Goal: Information Seeking & Learning: Check status

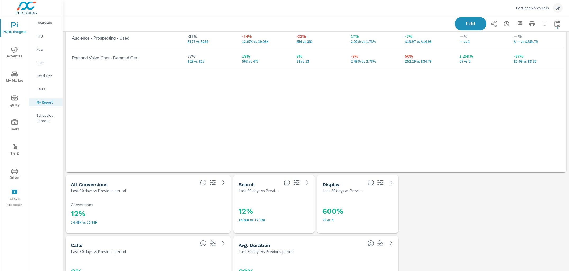
scroll to position [951, 0]
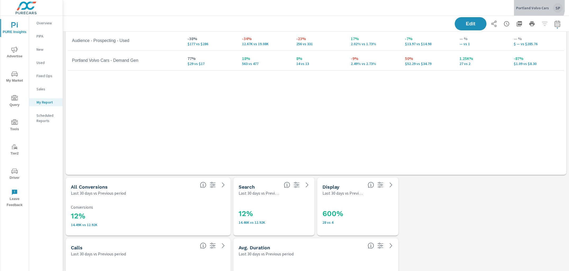
click at [536, 6] on p "Portland Volvo Cars" at bounding box center [532, 8] width 33 height 5
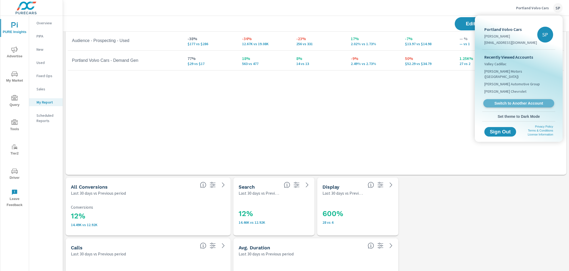
click at [504, 101] on span "Switch to Another Account" at bounding box center [518, 103] width 65 height 5
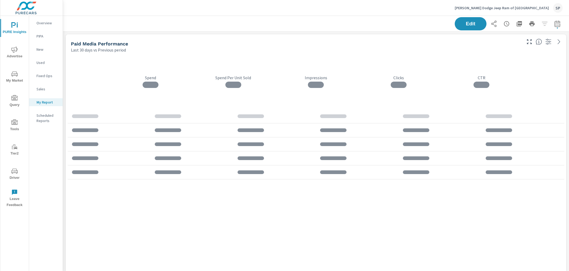
scroll to position [1826, 506]
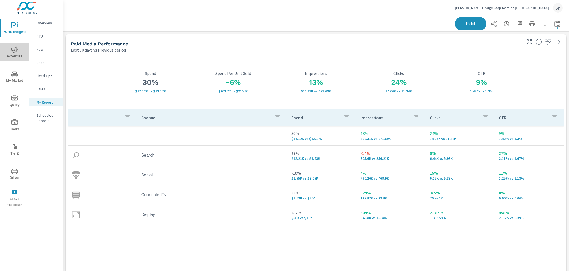
click at [15, 50] on icon "nav menu" at bounding box center [14, 50] width 6 height 6
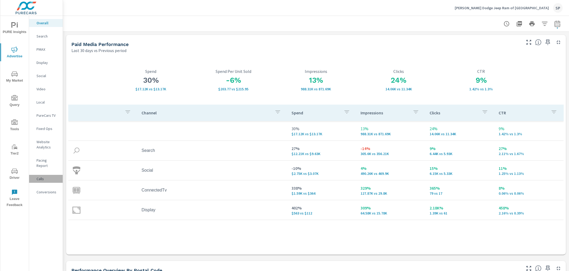
click at [42, 176] on p "Calls" at bounding box center [47, 178] width 22 height 5
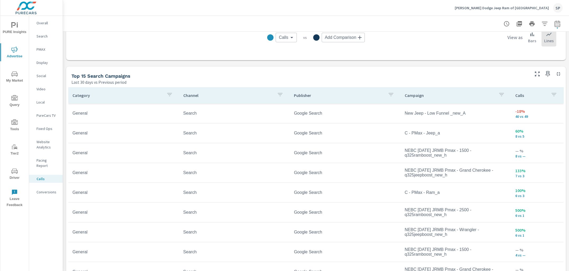
scroll to position [308, 0]
click at [556, 25] on icon "button" at bounding box center [557, 24] width 6 height 6
select select "Last 30 days"
select select "Previous period"
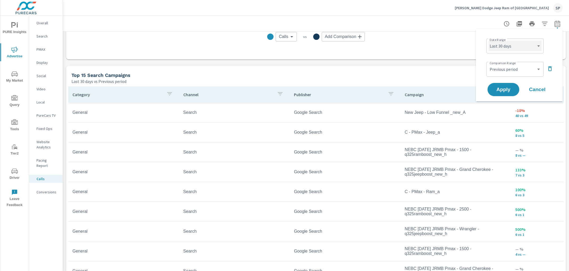
click at [511, 48] on select "Custom [DATE] Last week Last 7 days Last 14 days Last 30 days Last 45 days Last…" at bounding box center [514, 46] width 53 height 11
select select "Last month"
click at [510, 70] on select "Custom Previous period Previous month Previous year" at bounding box center [514, 69] width 53 height 11
select select "Previous month"
click at [507, 89] on span "Apply" at bounding box center [503, 89] width 22 height 5
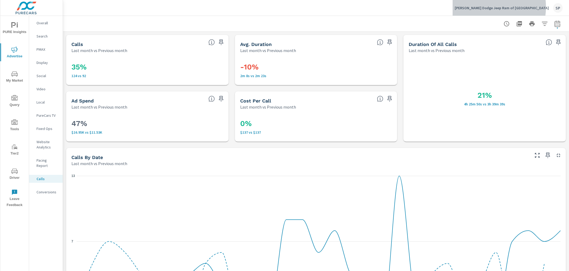
click at [504, 7] on p "[PERSON_NAME] Dodge Jeep Ram of [GEOGRAPHIC_DATA]" at bounding box center [501, 8] width 94 height 5
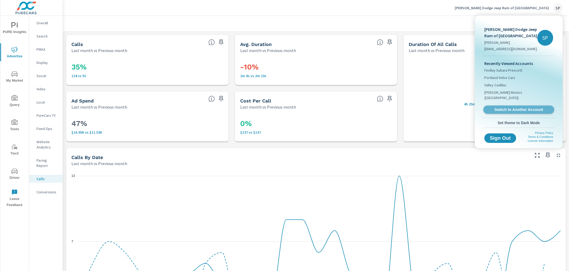
click at [501, 106] on link "Switch to Another Account" at bounding box center [518, 110] width 71 height 8
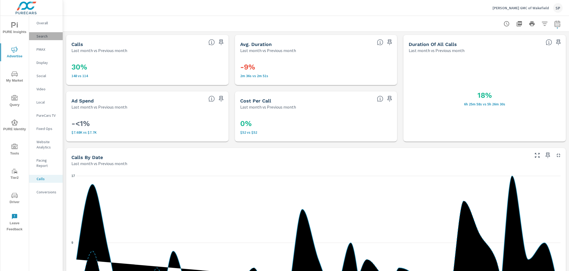
click at [41, 35] on p "Search" at bounding box center [47, 36] width 22 height 5
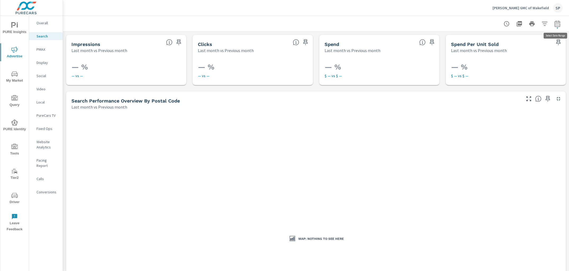
click at [558, 25] on icon "button" at bounding box center [556, 25] width 3 height 2
select select "Last month"
select select "Previous month"
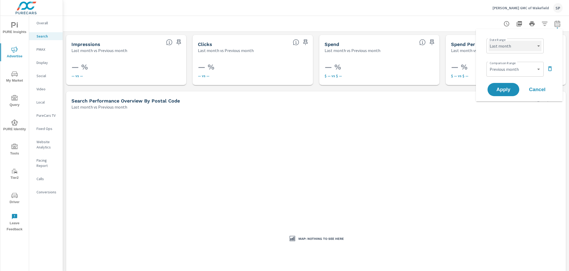
click at [525, 46] on select "Custom [DATE] Last week Last 7 days Last 14 days Last 30 days Last 45 days Last…" at bounding box center [514, 46] width 53 height 11
select select "Last year"
click at [550, 68] on icon "button" at bounding box center [550, 68] width 4 height 5
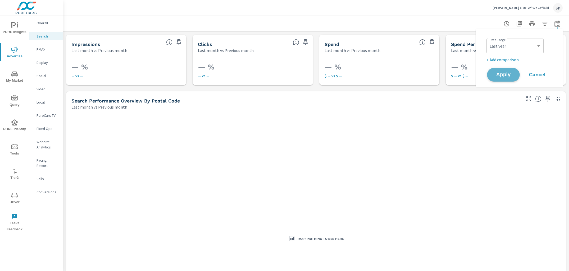
click at [504, 73] on span "Apply" at bounding box center [503, 74] width 22 height 5
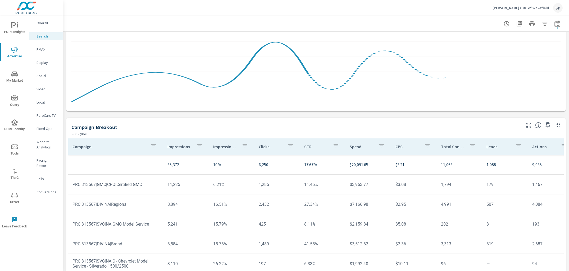
scroll to position [324, 0]
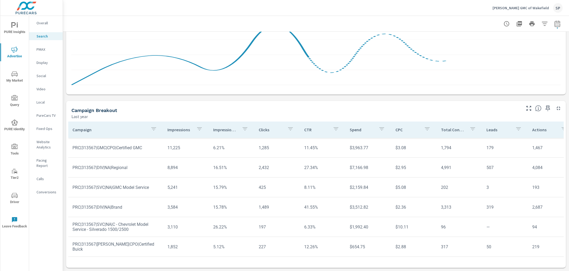
scroll to position [21, 0]
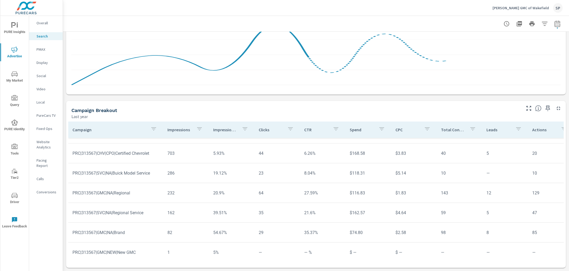
scroll to position [138, 0]
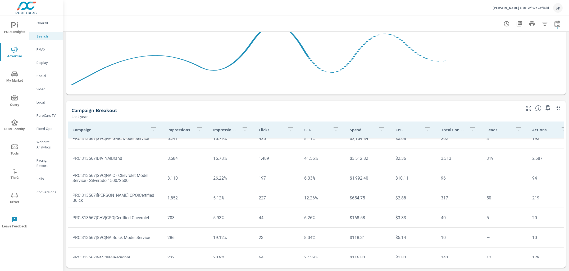
scroll to position [63, 0]
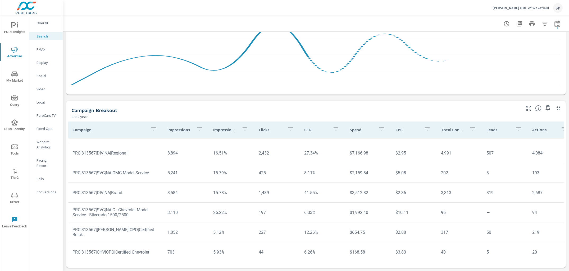
scroll to position [39, 0]
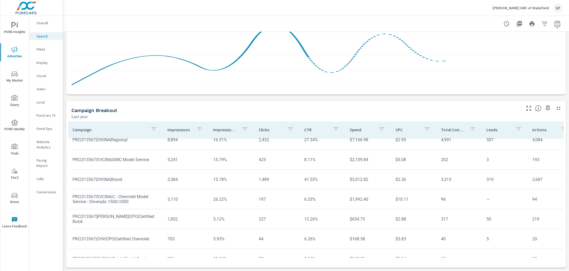
scroll to position [45, 0]
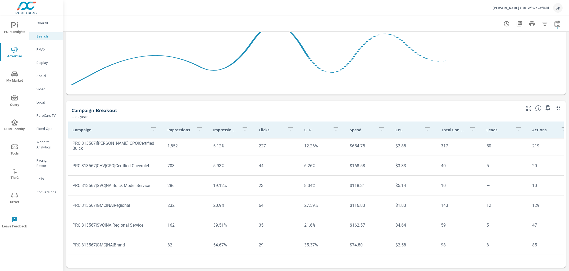
scroll to position [138, 0]
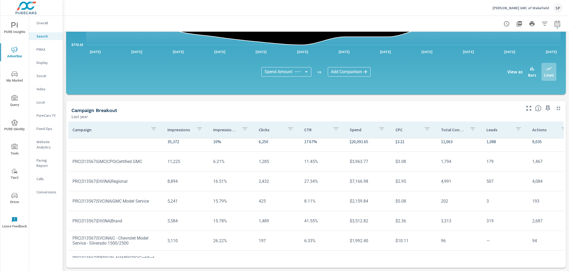
scroll to position [2, 0]
